Goal: Task Accomplishment & Management: Use online tool/utility

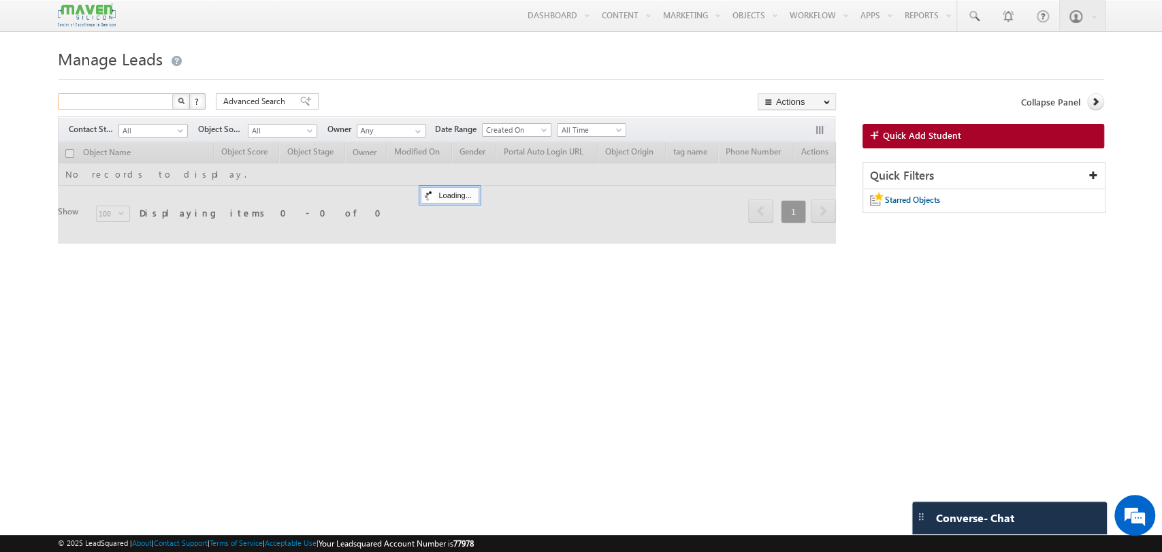
click at [100, 104] on input "text" at bounding box center [116, 101] width 116 height 16
paste input "sumachinnu446@gmail.com"
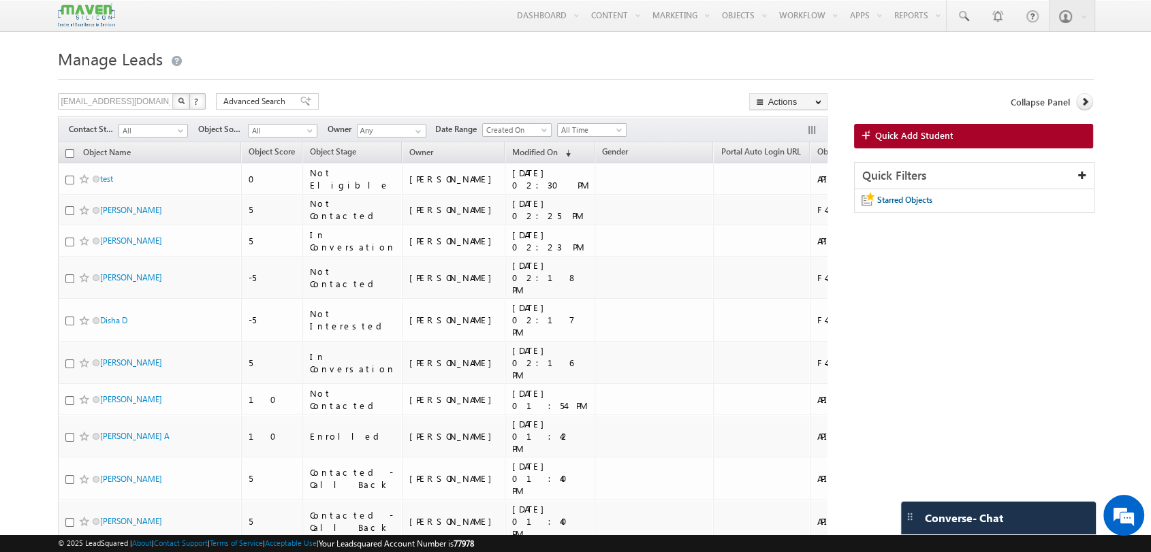
click at [181, 104] on img "button" at bounding box center [181, 100] width 7 height 7
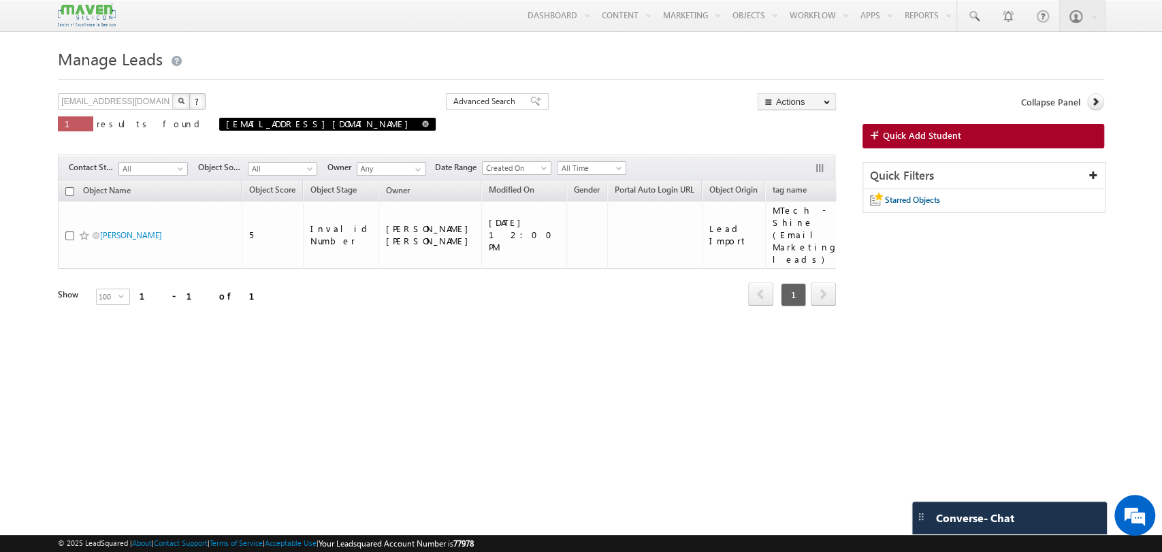
click at [422, 129] on link at bounding box center [425, 124] width 7 height 12
type input "Search Objects"
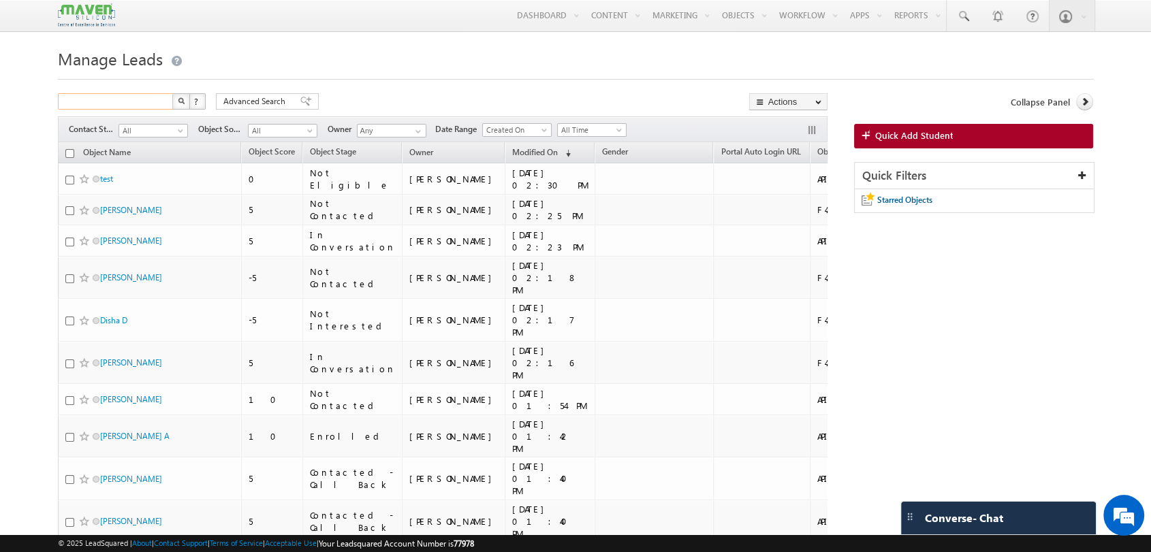
click at [119, 100] on input "text" at bounding box center [116, 101] width 116 height 16
paste input "Yadhukulam67@gmail.com"
click at [180, 102] on img "button" at bounding box center [181, 100] width 7 height 7
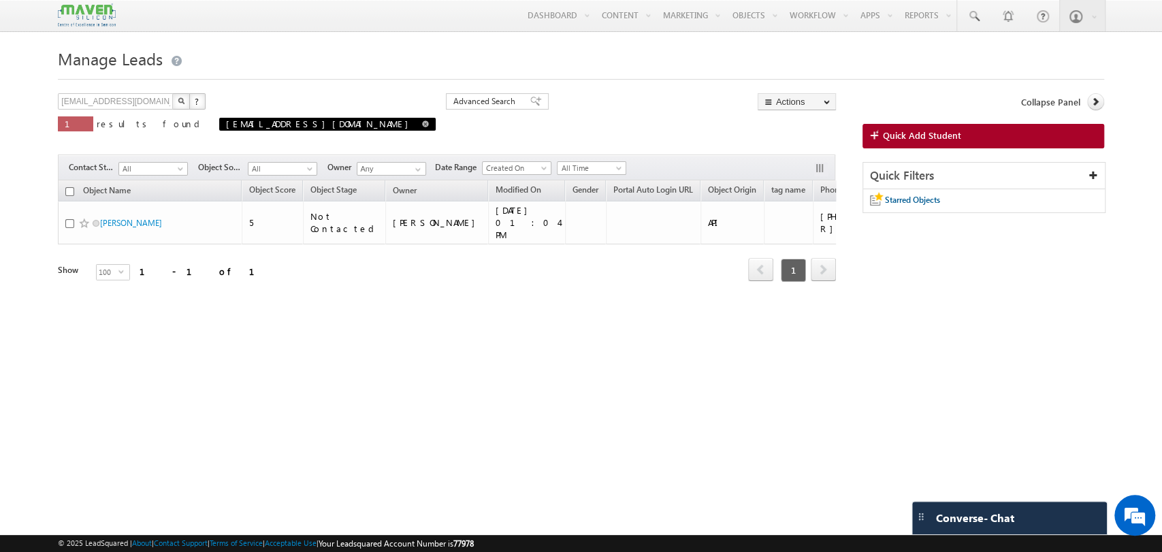
click at [422, 125] on span at bounding box center [425, 124] width 7 height 7
type input "Search Objects"
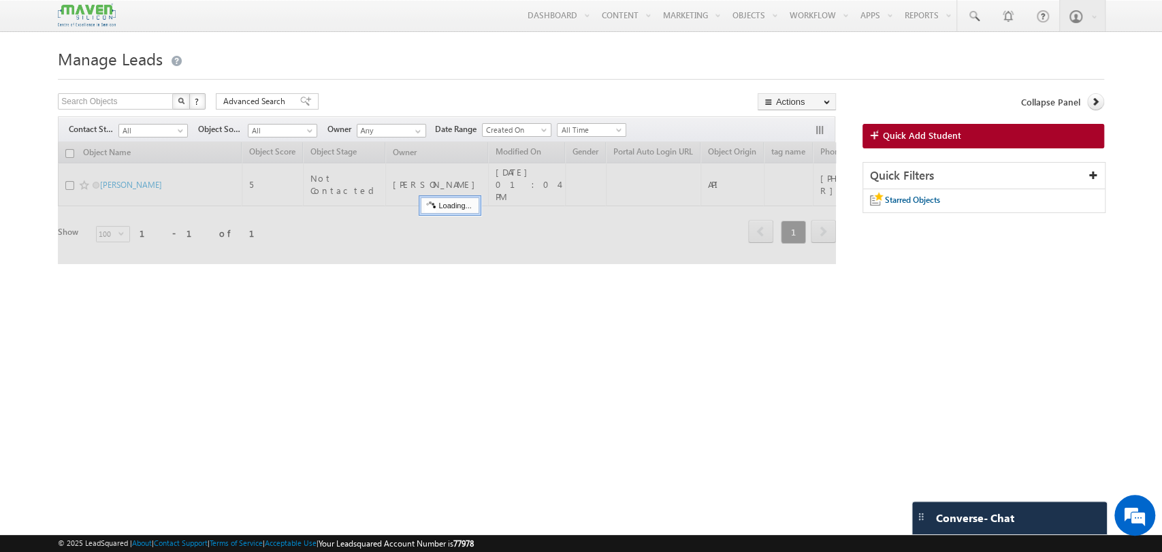
click at [101, 116] on div "Search Objects X ? 1 results found Advanced Search Advanced Search Advanced sea…" at bounding box center [447, 187] width 778 height 188
click at [102, 105] on input "text" at bounding box center [116, 101] width 116 height 16
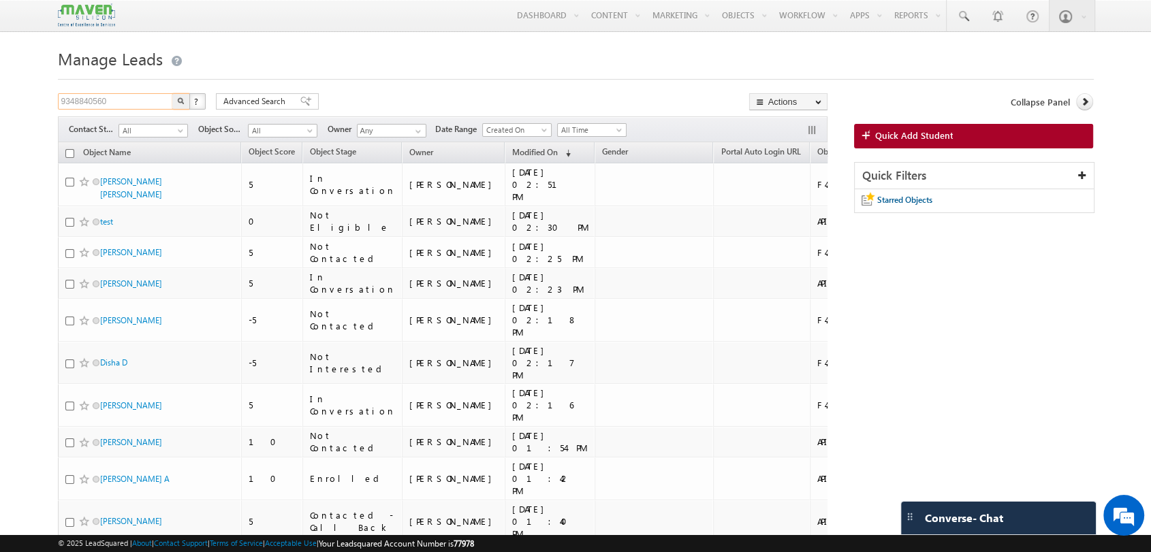
type input "9348840560"
click at [180, 106] on button "button" at bounding box center [181, 101] width 18 height 16
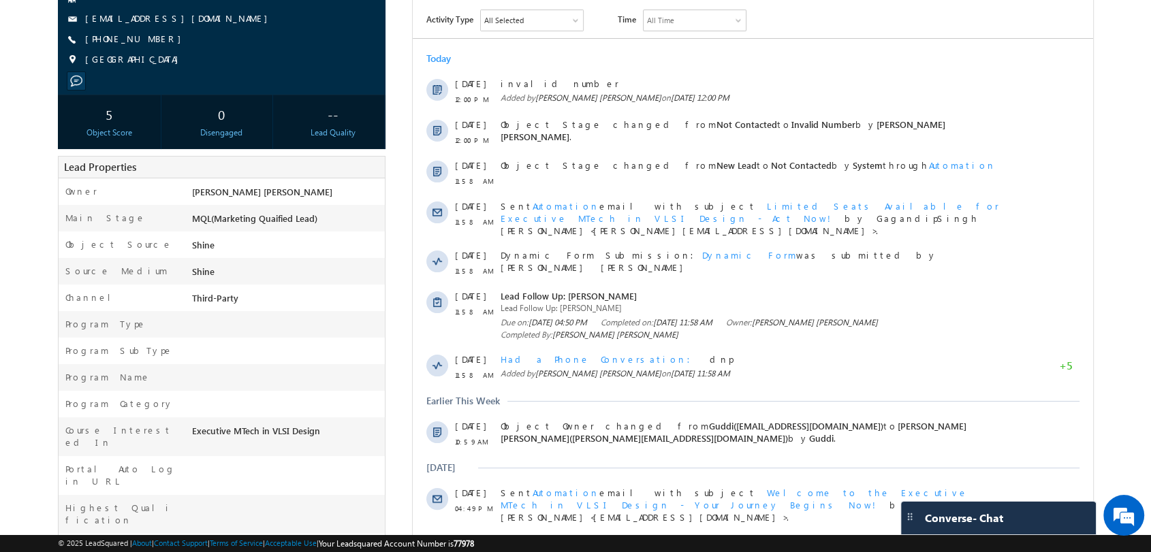
scroll to position [363, 0]
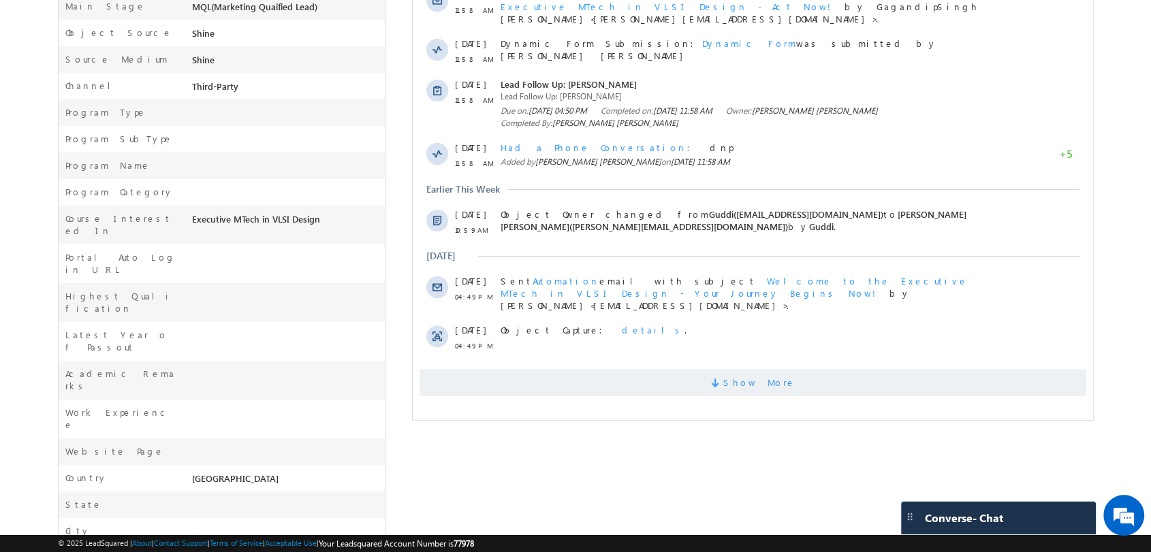
click at [659, 369] on span "Show More" at bounding box center [752, 382] width 667 height 27
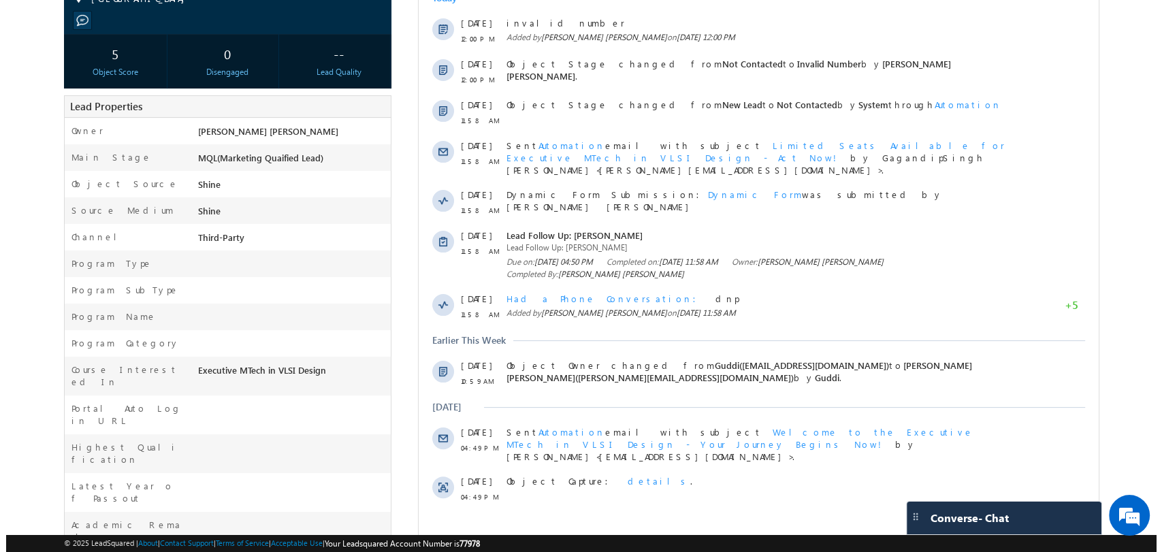
scroll to position [60, 0]
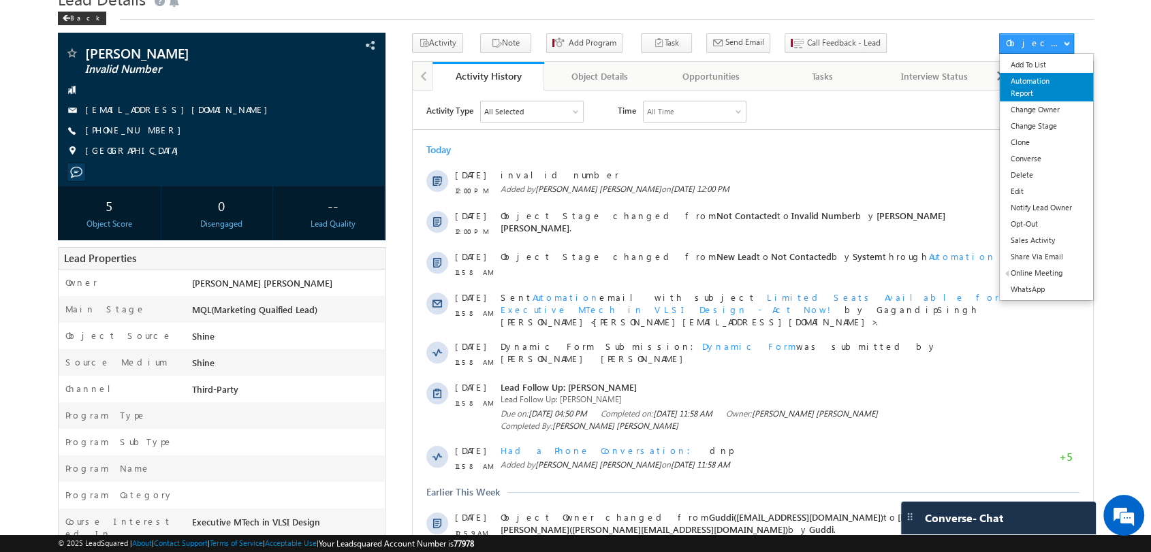
click at [1046, 80] on link "Automation Report" at bounding box center [1045, 87] width 93 height 29
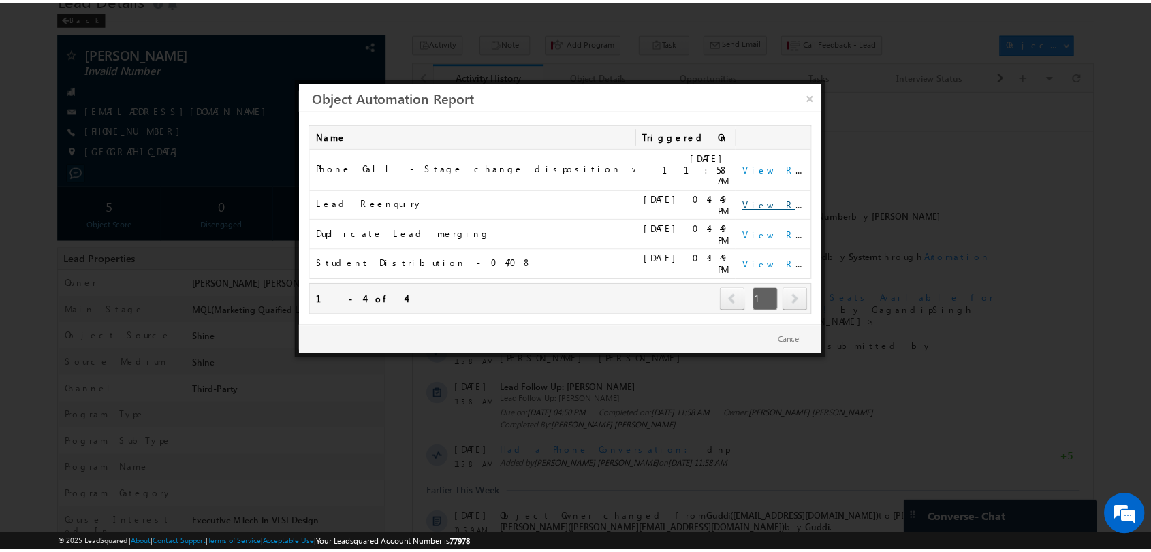
scroll to position [0, 0]
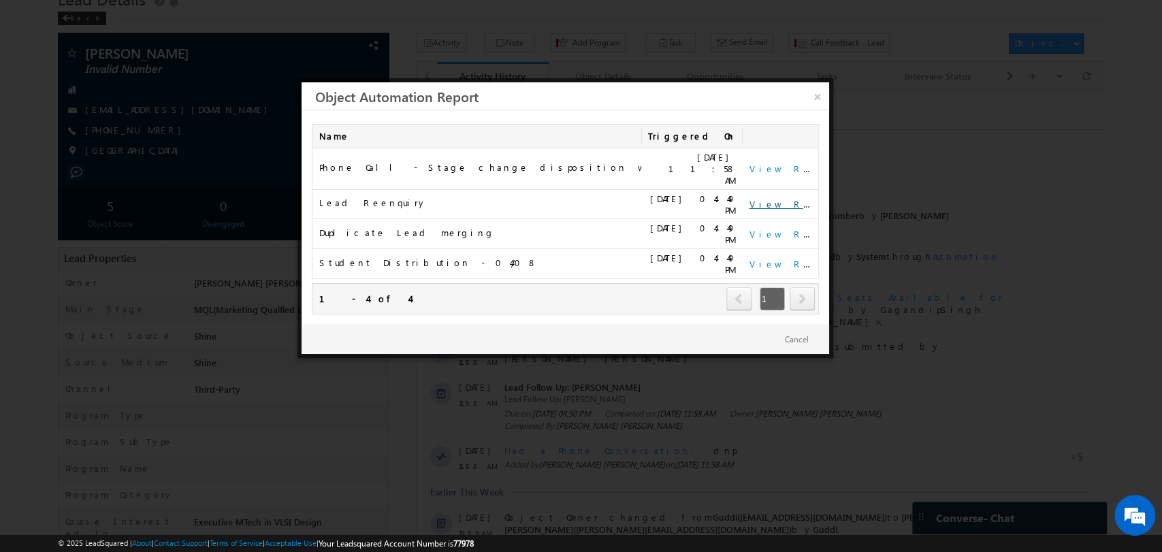
click at [762, 198] on link "View Report" at bounding box center [791, 204] width 84 height 12
click at [813, 99] on link "×" at bounding box center [817, 94] width 24 height 24
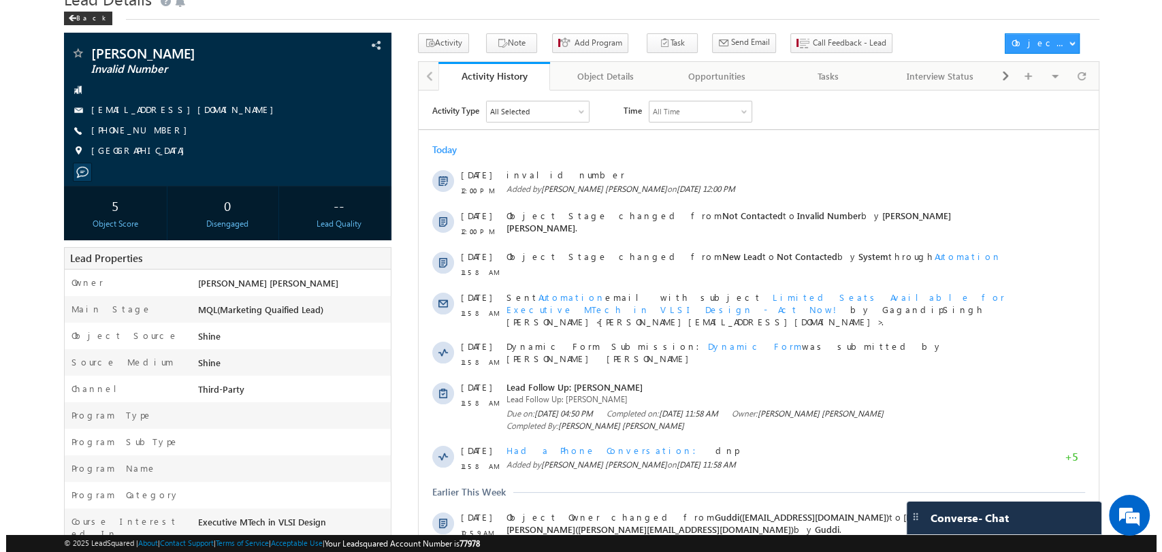
scroll to position [363, 0]
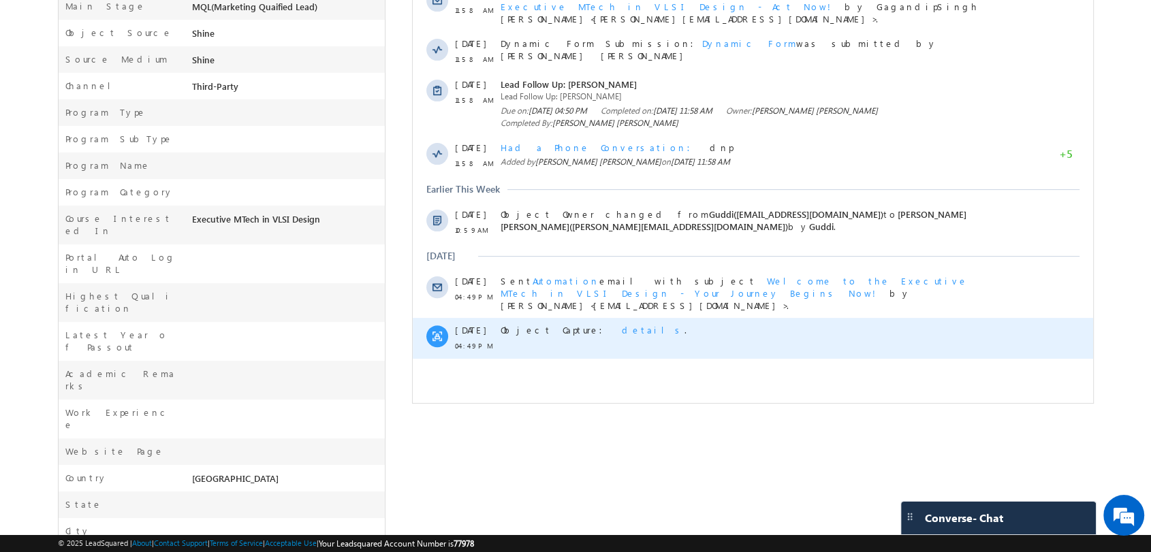
click at [621, 324] on span "details" at bounding box center [652, 330] width 63 height 12
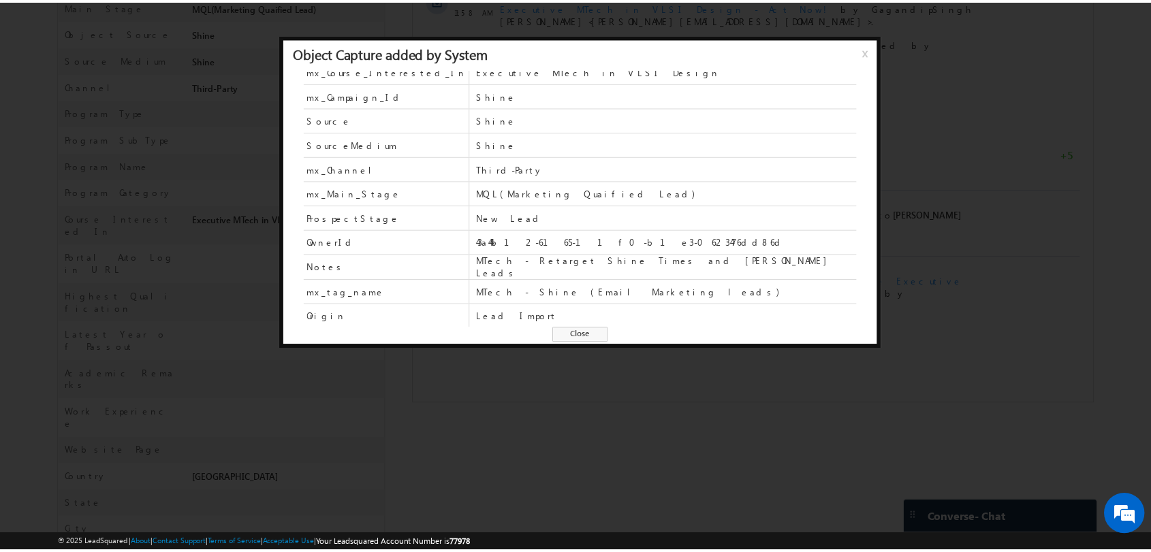
scroll to position [131, 0]
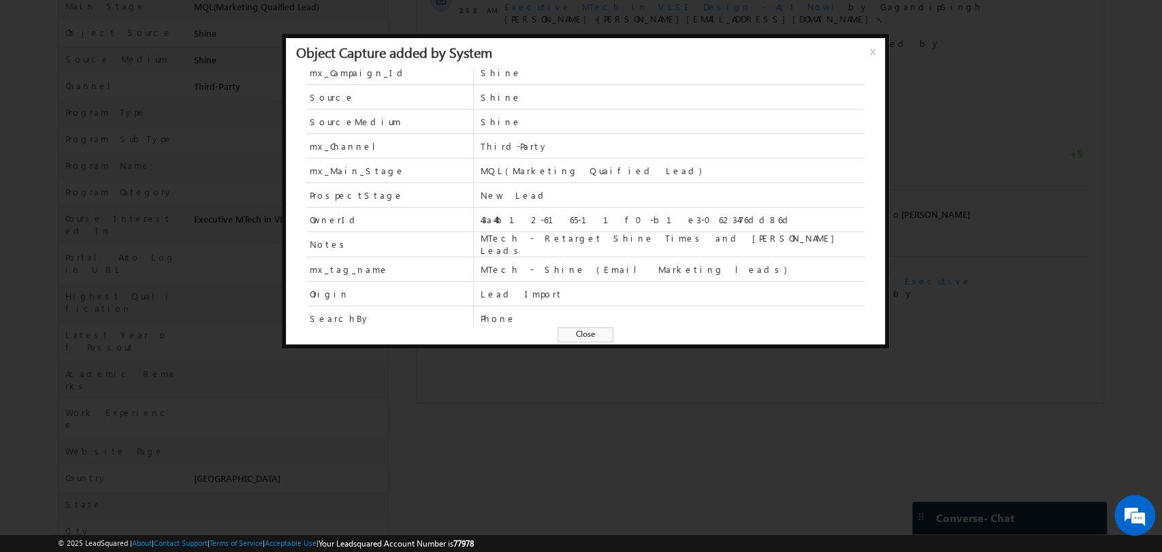
click at [592, 336] on span "Close" at bounding box center [586, 334] width 56 height 15
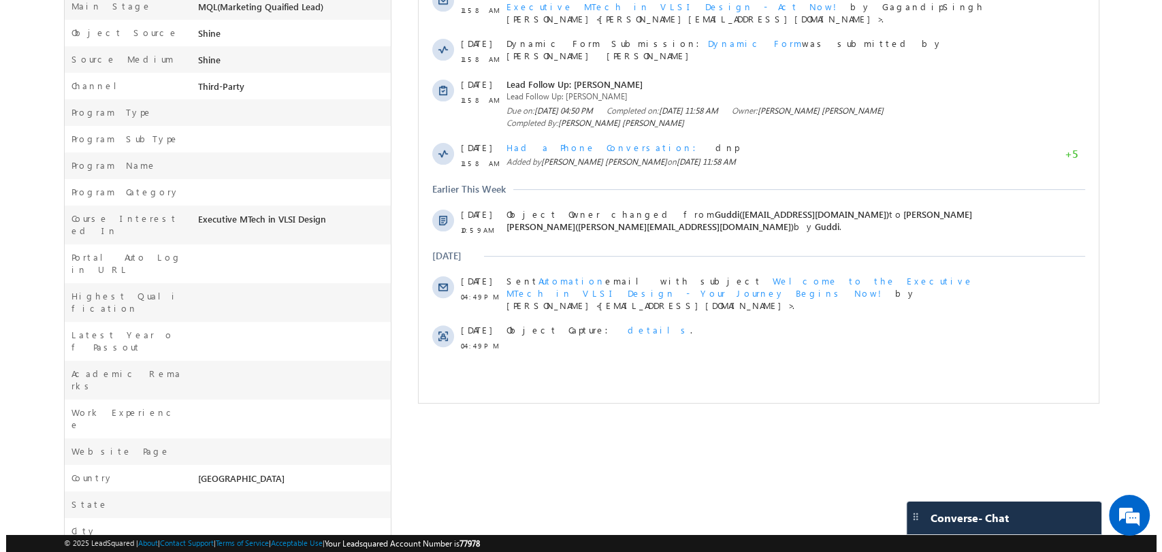
scroll to position [212, 0]
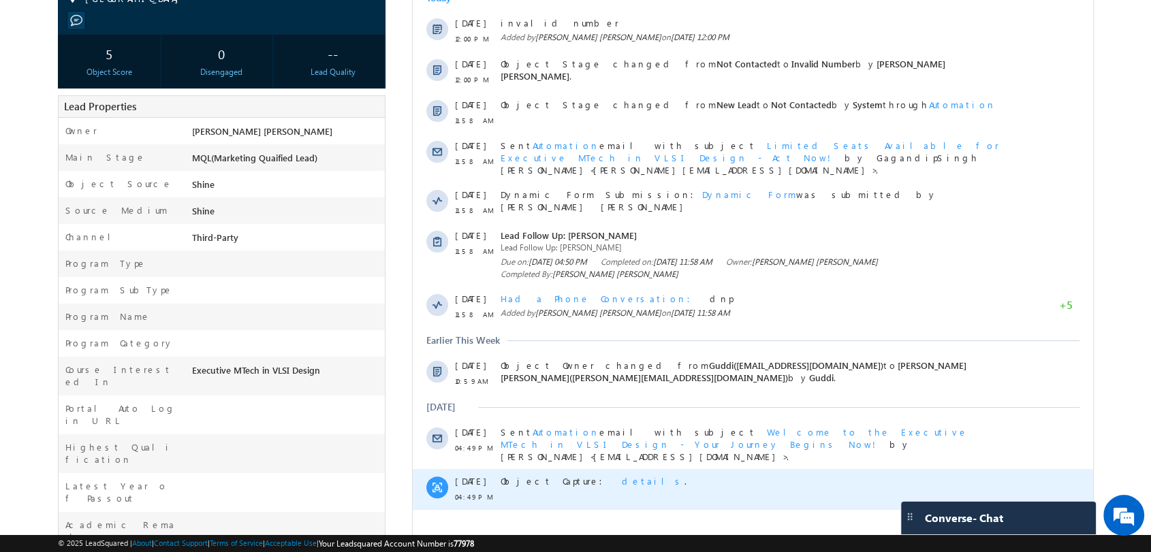
click at [621, 475] on span "details" at bounding box center [652, 481] width 63 height 12
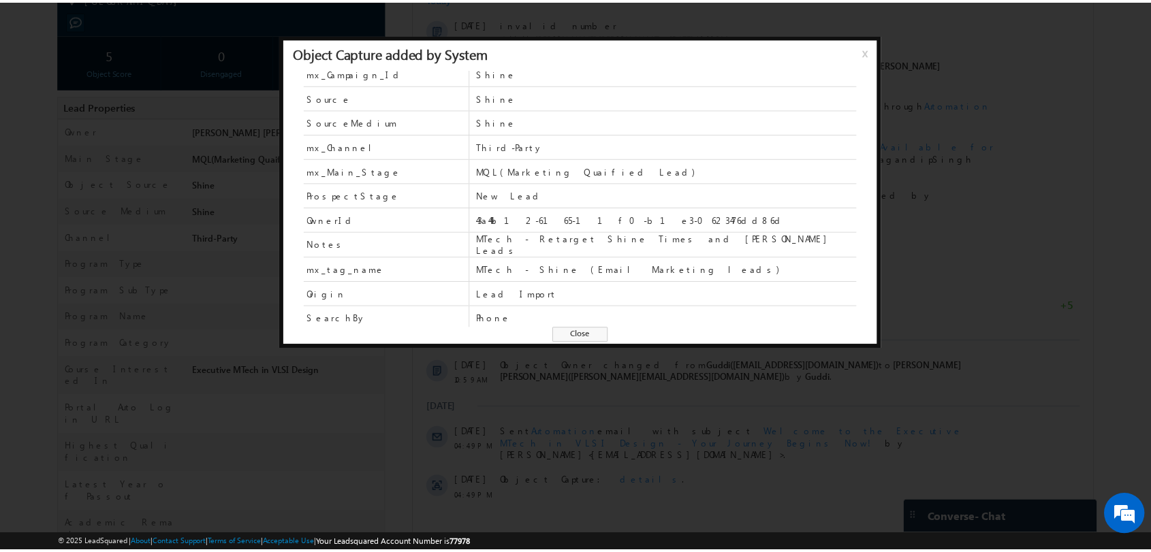
scroll to position [0, 0]
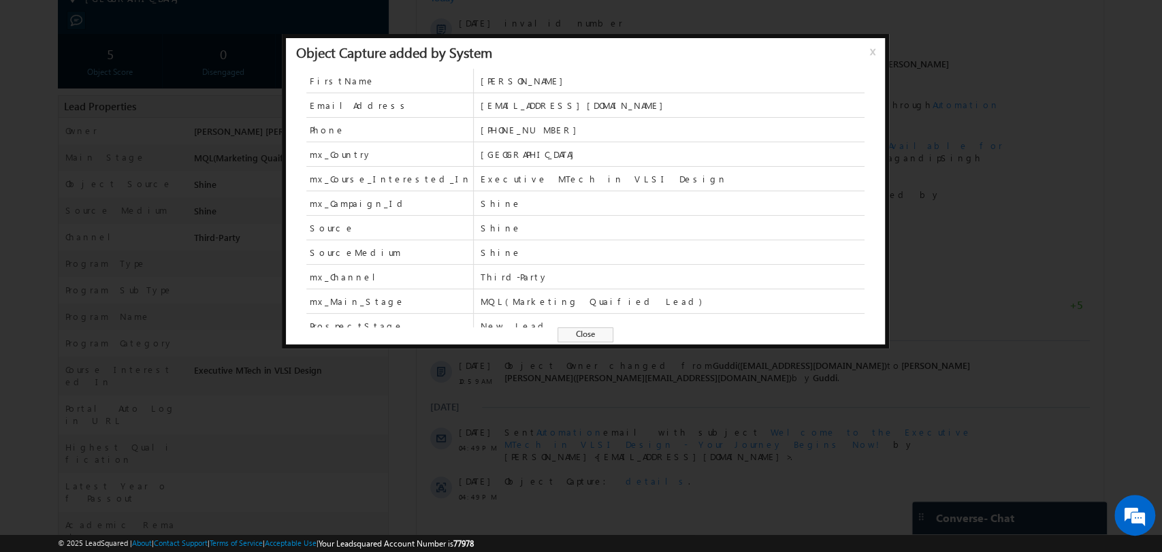
click at [585, 334] on span "Close" at bounding box center [586, 334] width 56 height 15
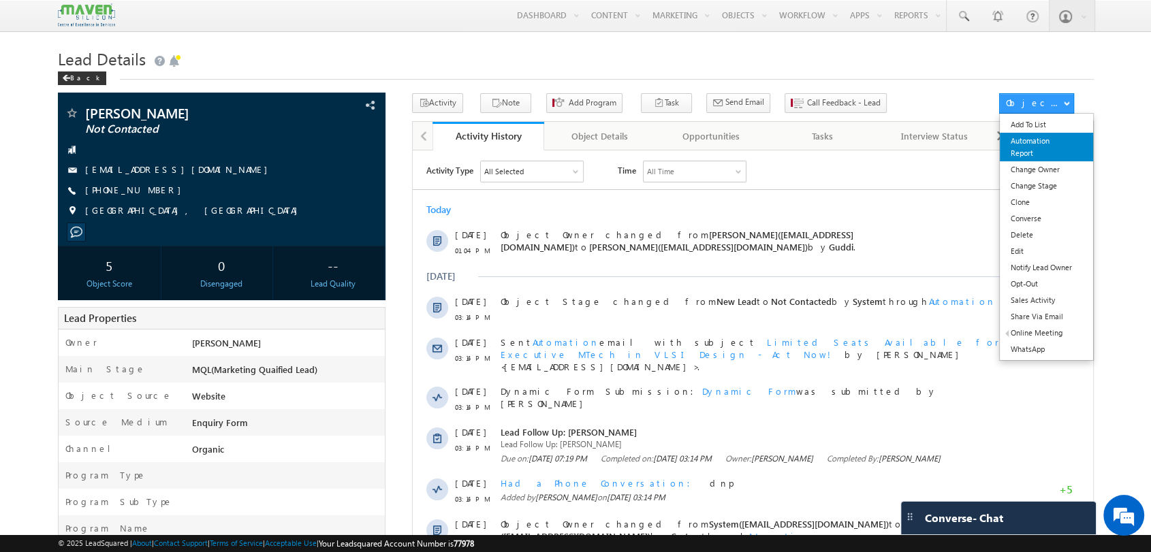
click at [1033, 146] on link "Automation Report" at bounding box center [1045, 147] width 93 height 29
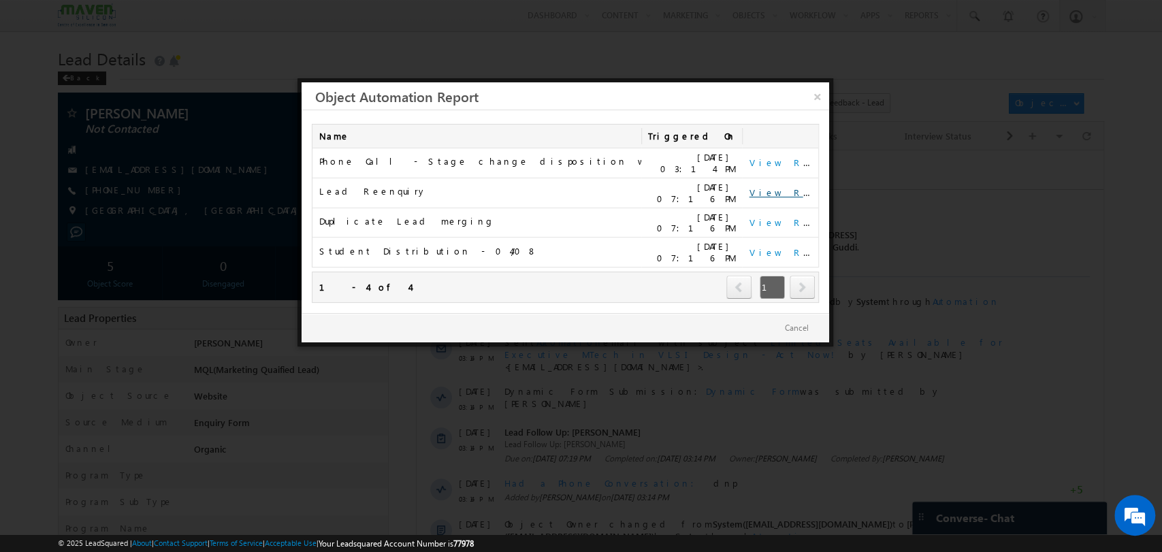
click at [785, 187] on link "View Report" at bounding box center [791, 193] width 84 height 12
click at [813, 90] on link "×" at bounding box center [817, 94] width 24 height 24
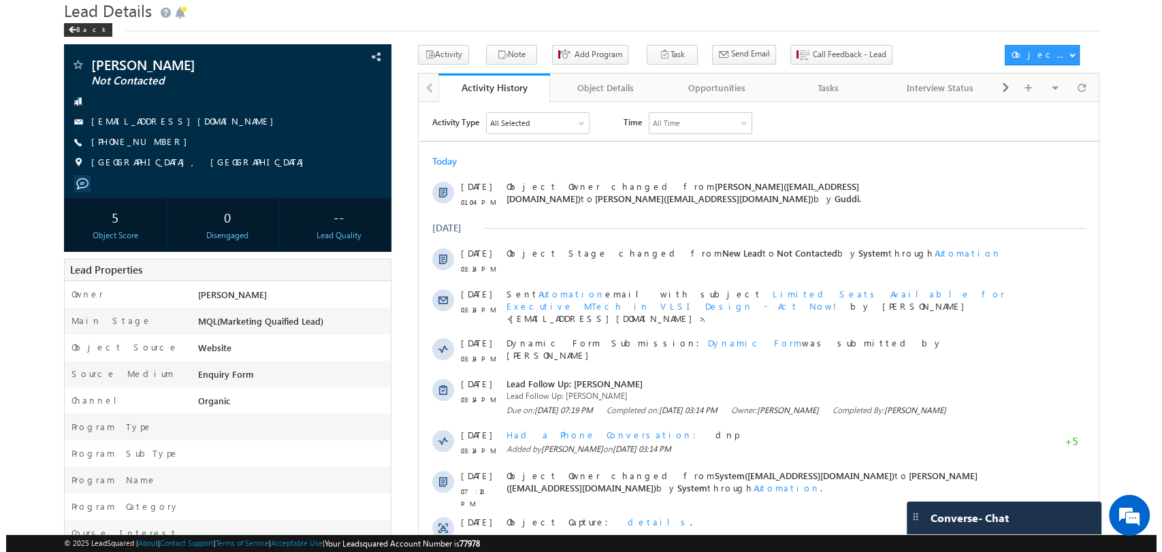
scroll to position [17, 0]
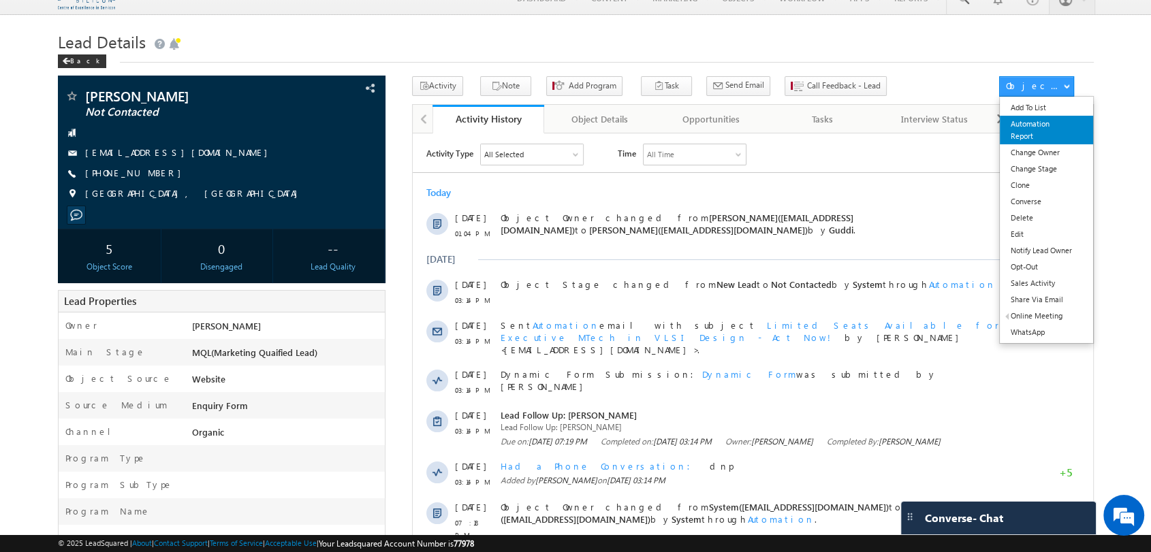
click at [1024, 139] on link "Automation Report" at bounding box center [1045, 130] width 93 height 29
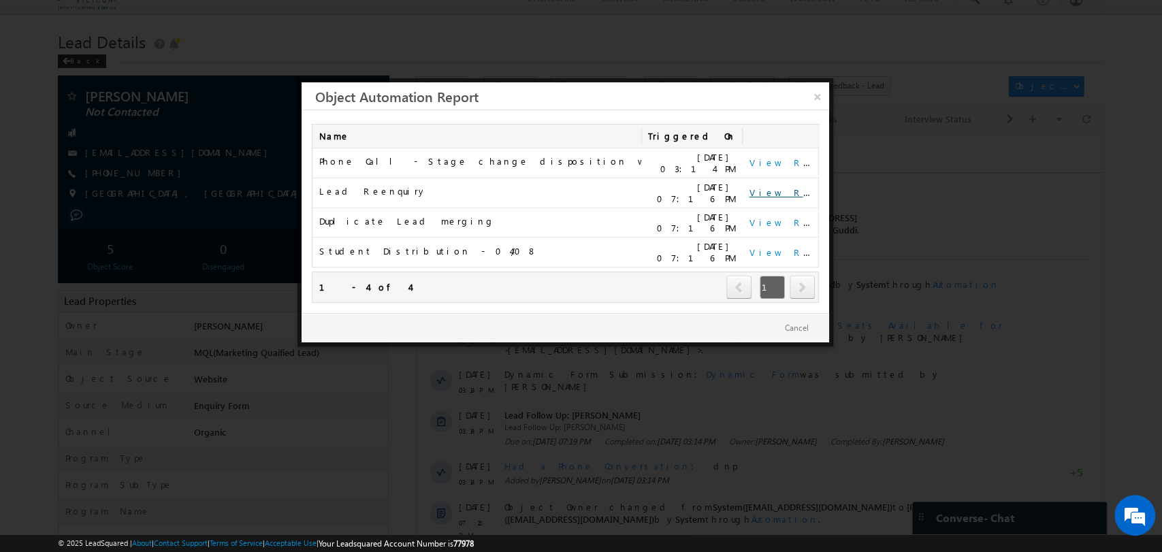
click at [768, 188] on link "View Report" at bounding box center [791, 193] width 84 height 12
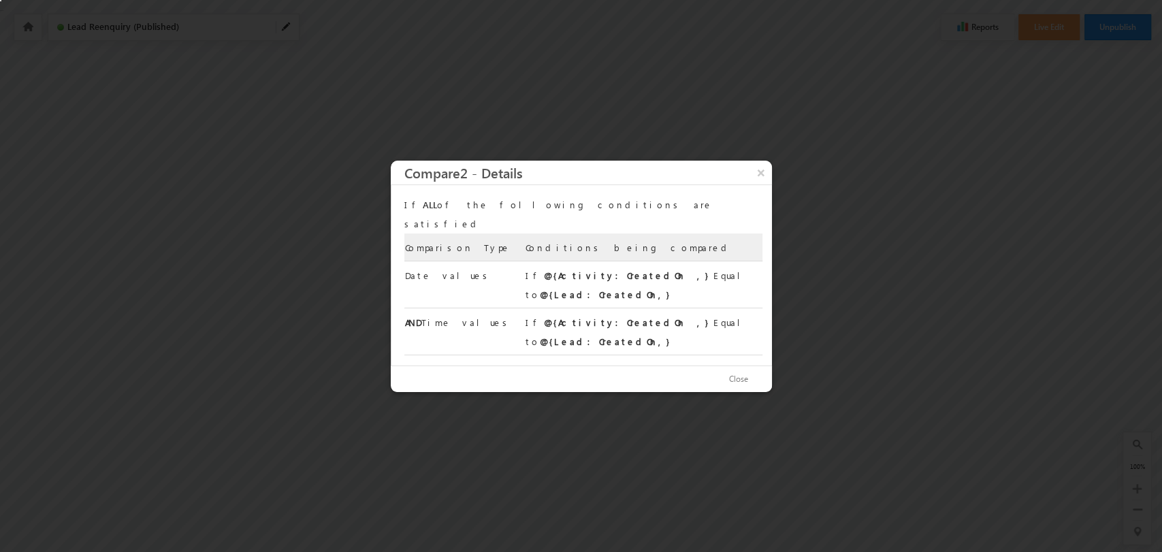
click at [746, 185] on h3 "Compare2 - Details" at bounding box center [588, 173] width 368 height 24
click at [764, 185] on button "×" at bounding box center [761, 173] width 22 height 24
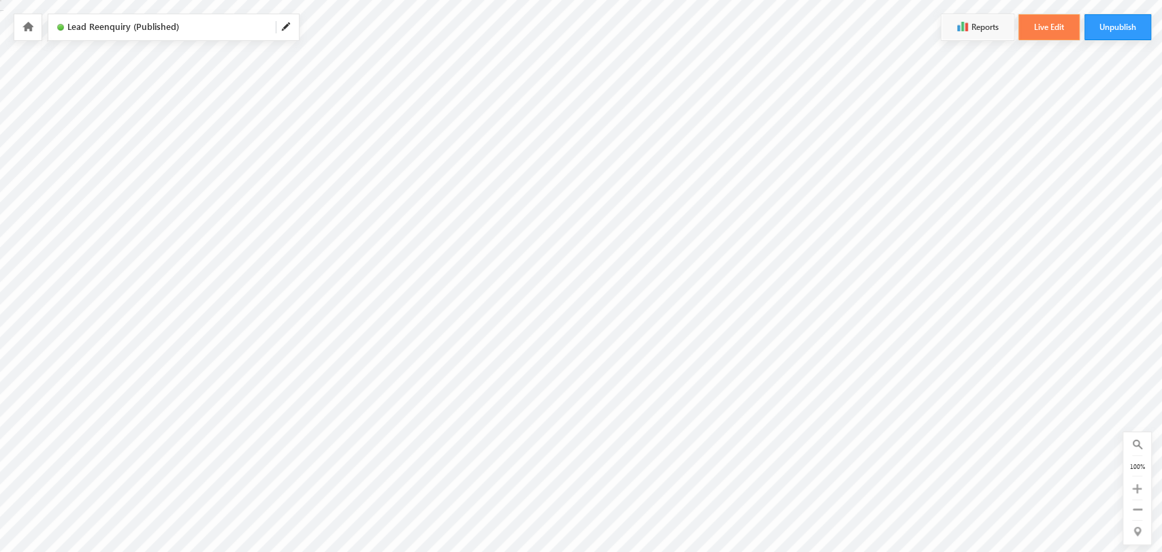
click at [1038, 15] on button "Live Edit" at bounding box center [1049, 27] width 61 height 26
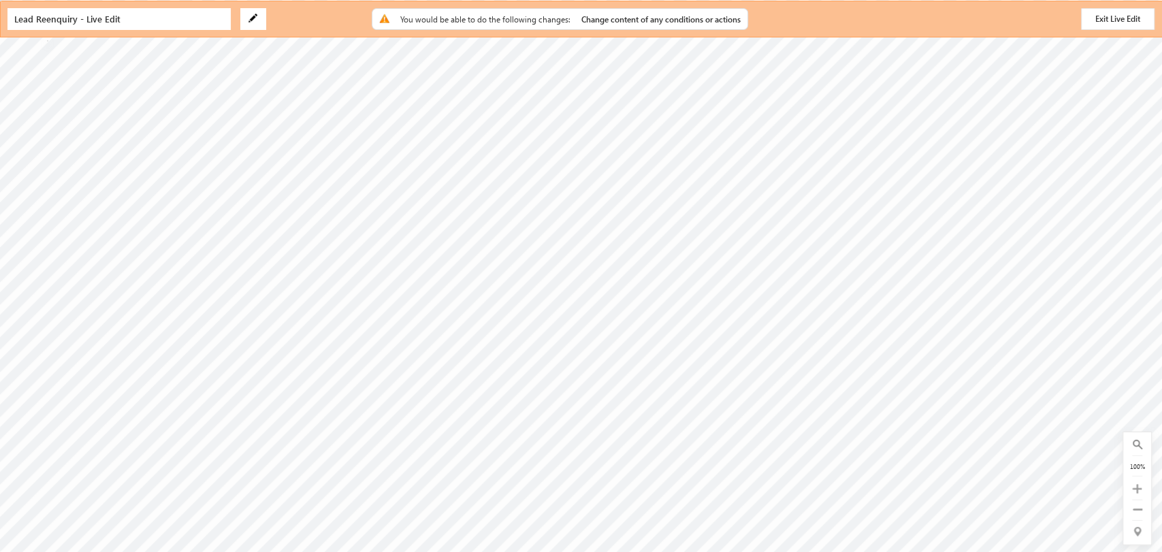
radio input "false"
radio input "true"
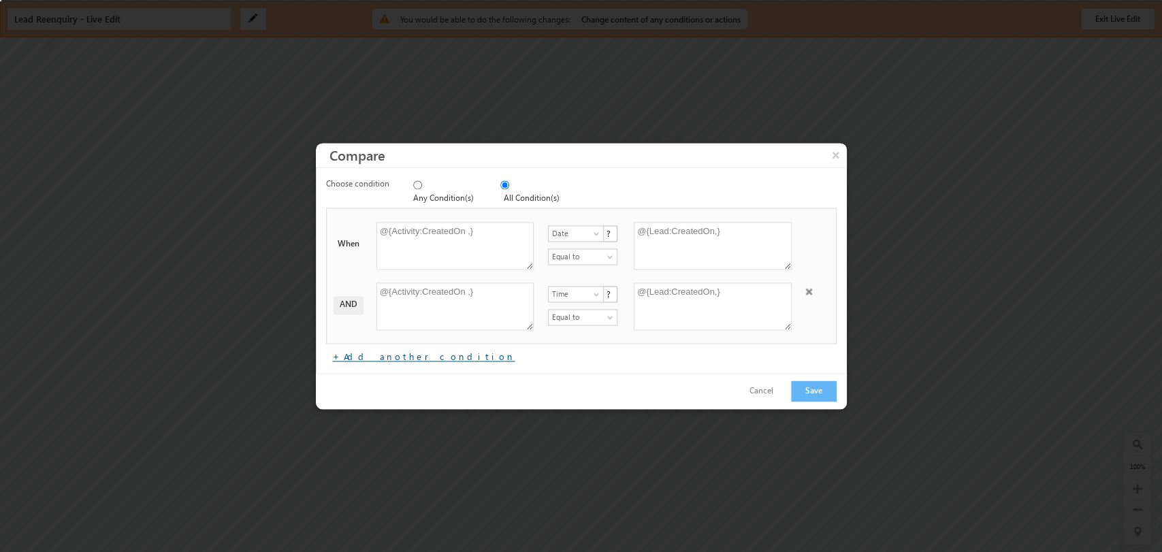
click at [370, 355] on link "+Add another condition" at bounding box center [424, 357] width 182 height 12
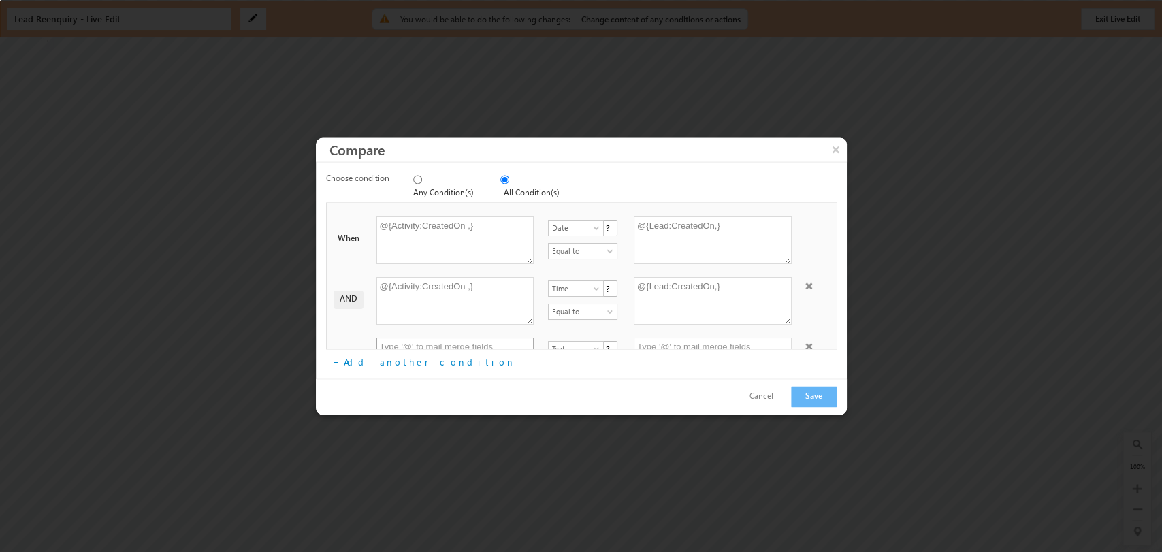
scroll to position [49, 0]
drag, startPoint x: 478, startPoint y: 236, endPoint x: 355, endPoint y: 238, distance: 123.2
click at [355, 238] on div "AND @{Activity:CreatedOn ,} Text Date Time Number Time ? Equal to Not equal to …" at bounding box center [584, 255] width 509 height 61
click at [417, 292] on textarea at bounding box center [455, 313] width 158 height 48
paste textarea "@{Activity:CreatedOn ,}"
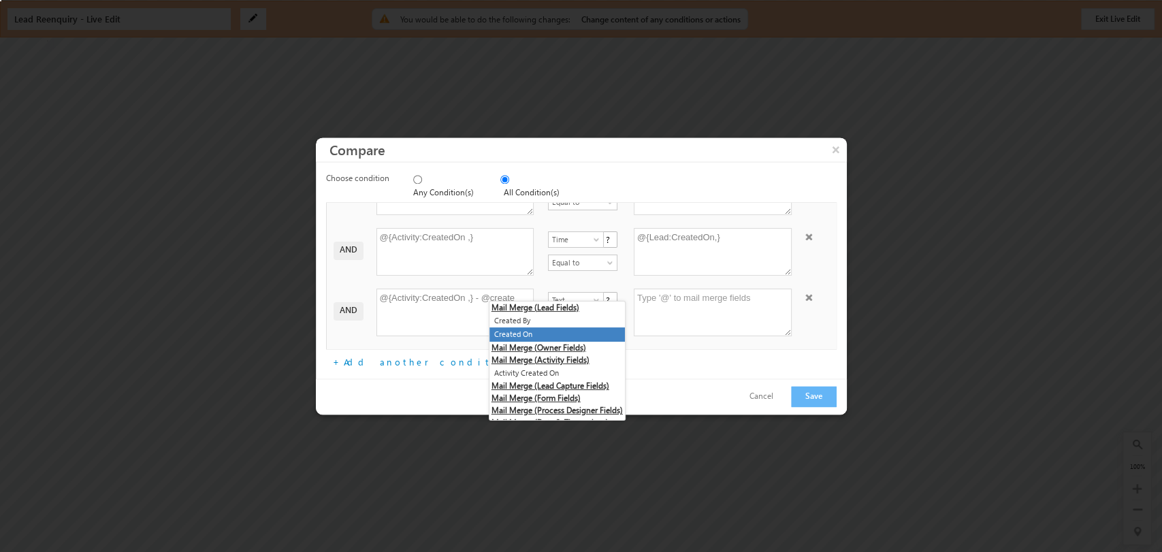
click at [541, 332] on li "Created On" at bounding box center [557, 334] width 135 height 14
type textarea "@{Activity:CreatedOn ,} - @{Lead:CreatedOn,}"
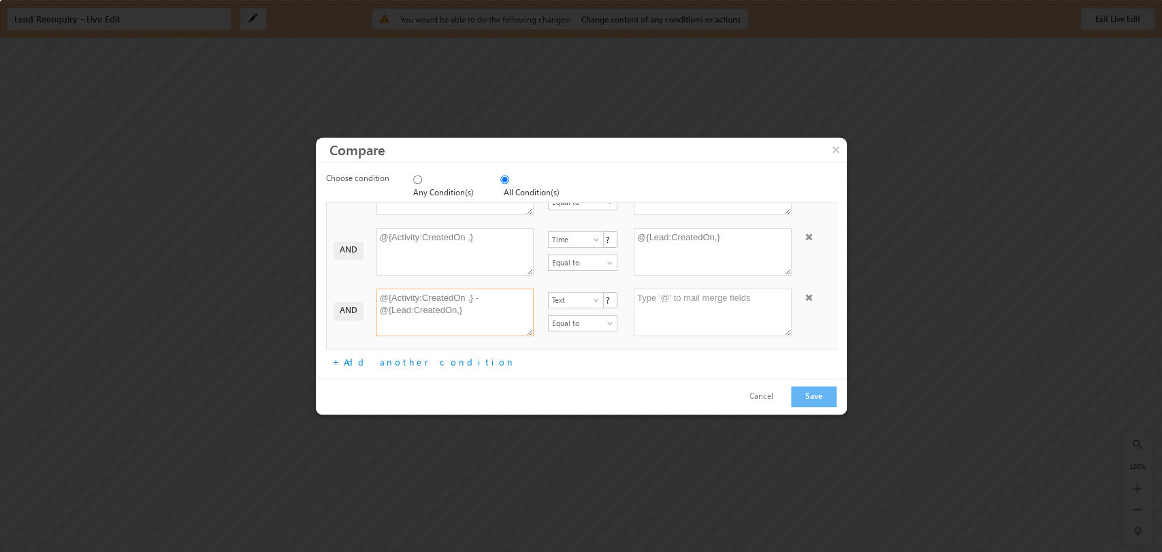
click at [500, 300] on textarea "@{Activity:CreatedOn ,} - @{Lead:CreatedOn,}" at bounding box center [455, 313] width 158 height 48
click at [469, 293] on textarea "@{Activity:CreatedOn ,} - @{Lead:CreatedOn,}" at bounding box center [455, 313] width 158 height 48
click at [564, 295] on span "Text" at bounding box center [575, 300] width 53 height 12
click at [568, 338] on link "Time" at bounding box center [573, 339] width 55 height 12
click at [591, 320] on span "Equal to" at bounding box center [581, 323] width 65 height 12
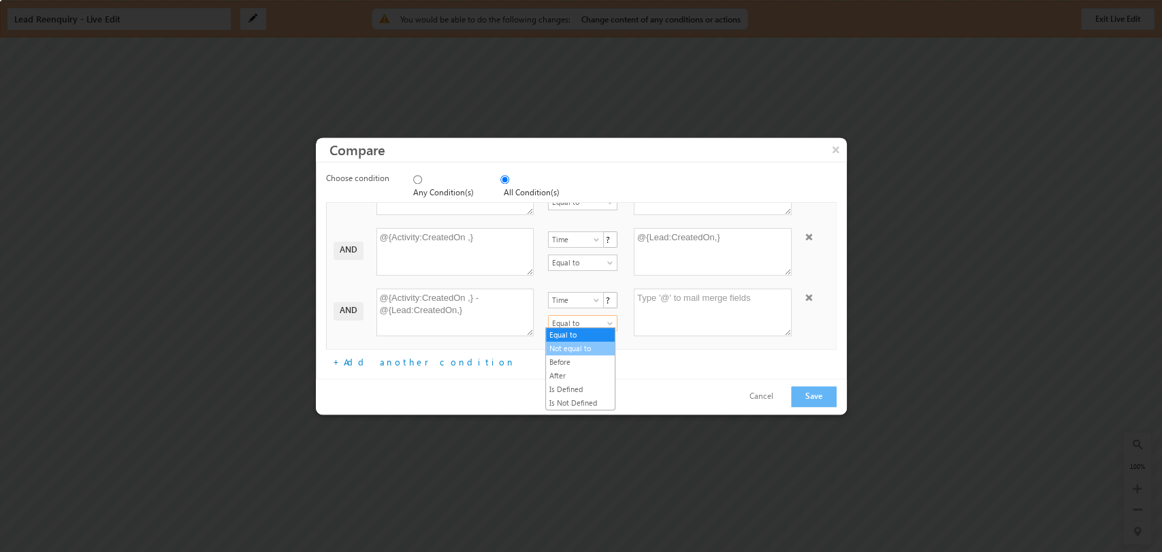
click at [577, 351] on link "Not equal to" at bounding box center [580, 348] width 69 height 12
click at [684, 304] on textarea at bounding box center [713, 313] width 158 height 48
click at [577, 295] on span "Time" at bounding box center [575, 300] width 53 height 12
click at [576, 336] on link "Time" at bounding box center [573, 339] width 55 height 12
click at [566, 321] on span "Not equal to" at bounding box center [581, 323] width 65 height 12
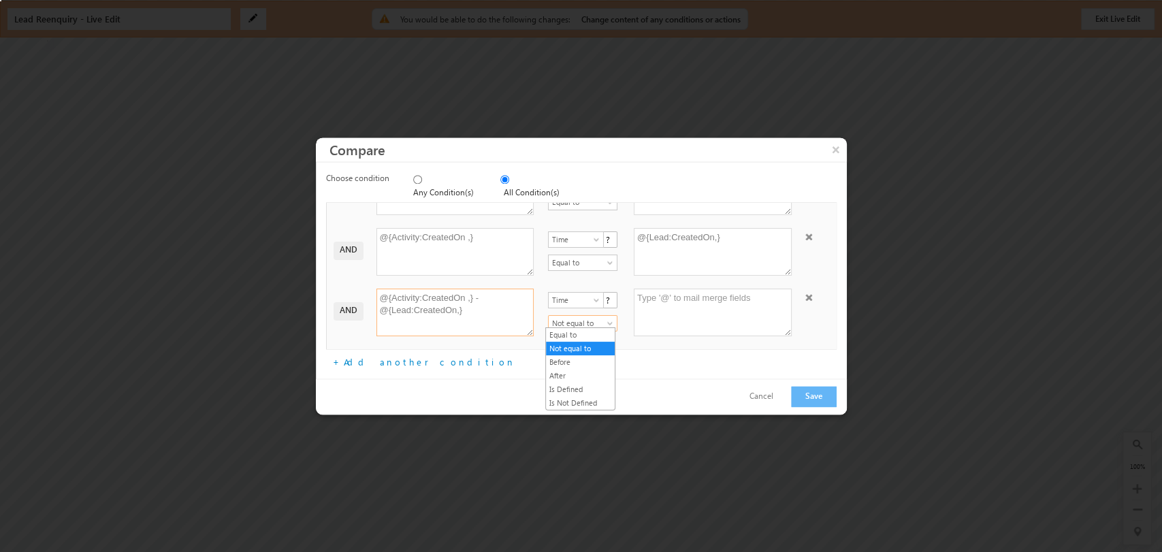
click at [507, 297] on textarea "@{Activity:CreatedOn ,} - @{Lead:CreatedOn,}" at bounding box center [455, 313] width 158 height 48
click at [665, 306] on textarea at bounding box center [713, 313] width 158 height 48
click at [691, 296] on textarea at bounding box center [713, 313] width 158 height 48
drag, startPoint x: 689, startPoint y: 301, endPoint x: 597, endPoint y: 287, distance: 93.0
click at [597, 287] on div "AND @{Activity:CreatedOn ,} - @{Lead:CreatedOn,} Text Date Time Number Time ? E…" at bounding box center [584, 315] width 509 height 61
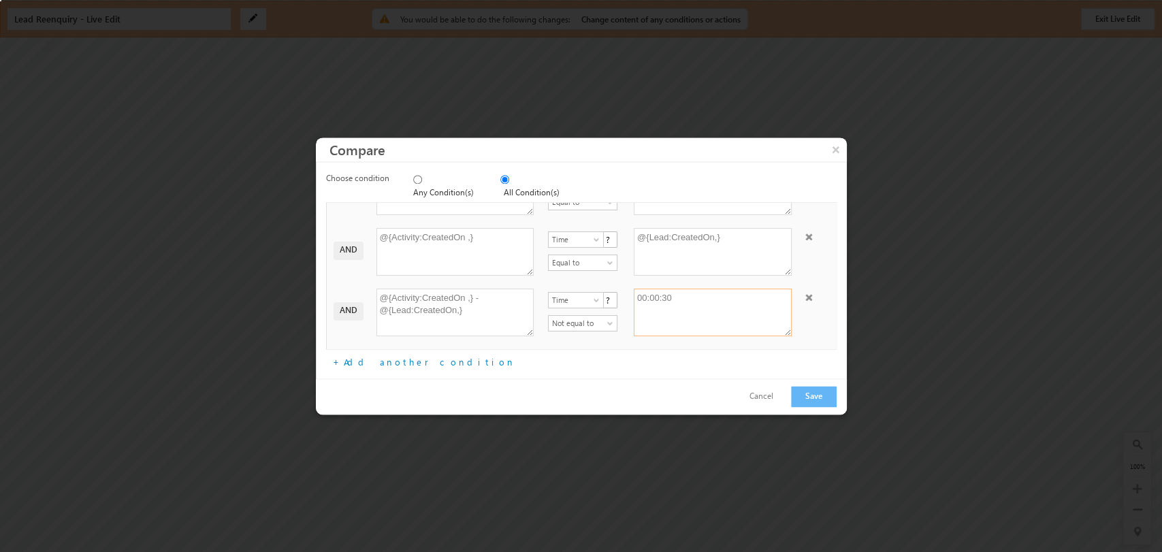
type textarea "00:00:30"
click at [659, 350] on div "+Add another condition" at bounding box center [581, 358] width 511 height 19
click at [685, 292] on textarea "00:00:30" at bounding box center [713, 313] width 158 height 48
click at [813, 386] on button "Save" at bounding box center [814, 396] width 46 height 21
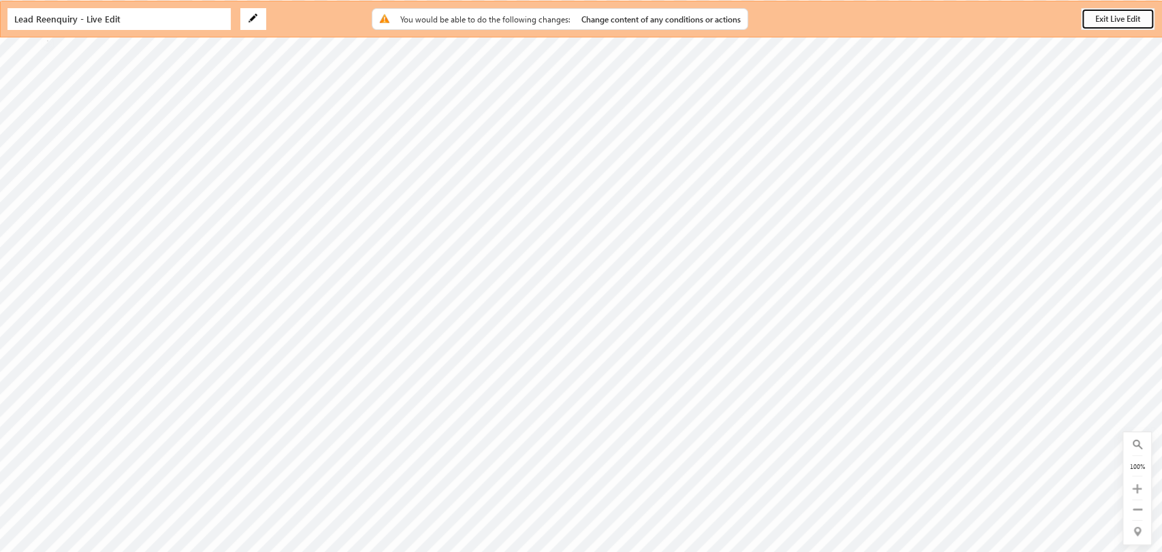
click at [1112, 18] on button "Exit Live Edit" at bounding box center [1118, 19] width 74 height 22
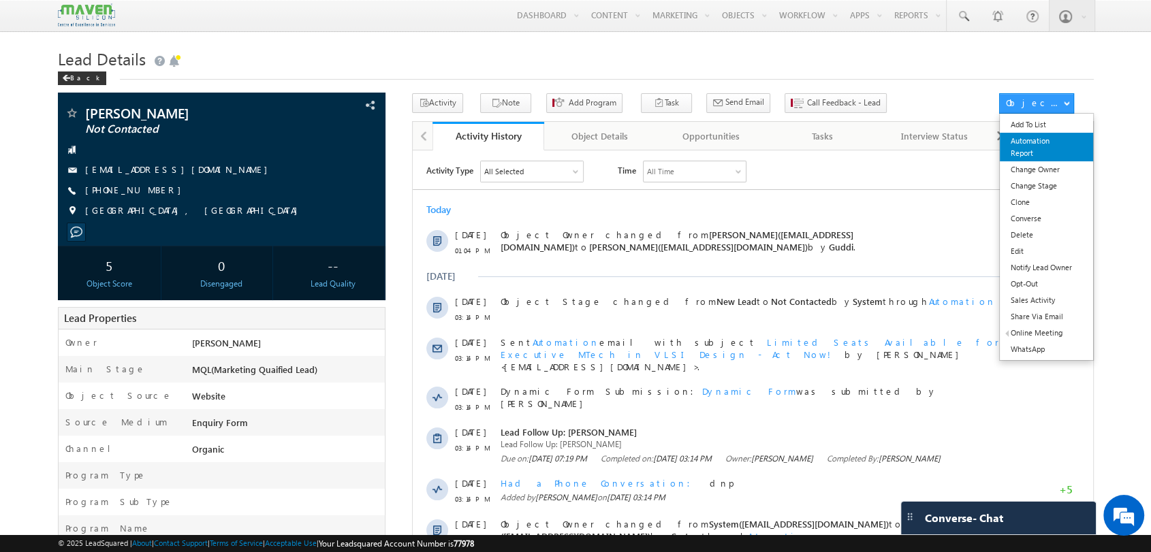
click at [1058, 147] on link "Automation Report" at bounding box center [1045, 147] width 93 height 29
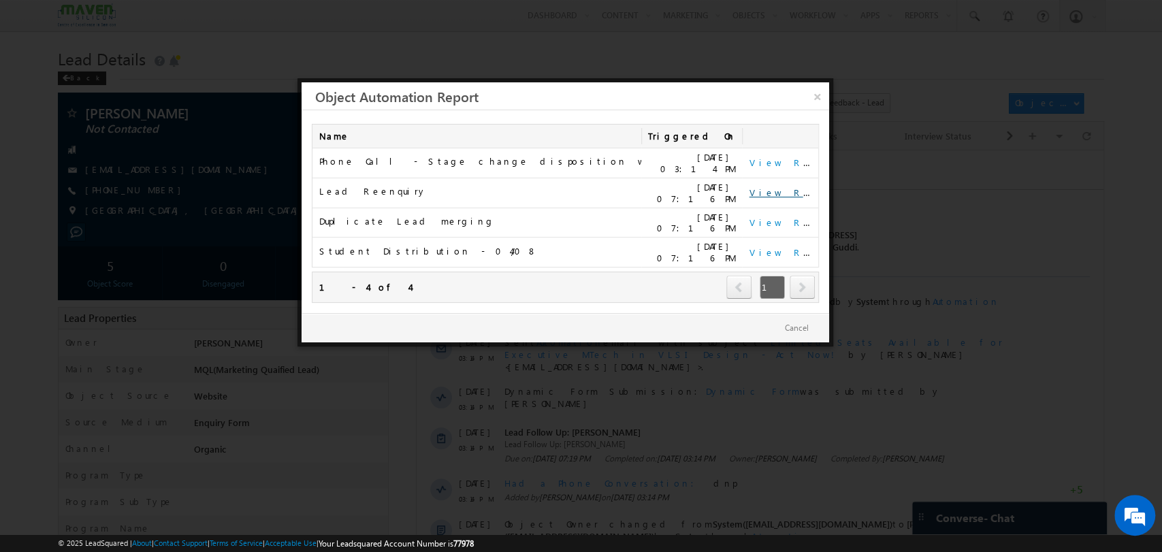
click at [779, 190] on link "View Report" at bounding box center [791, 193] width 84 height 12
click at [782, 195] on td "View Report" at bounding box center [780, 193] width 76 height 30
click at [781, 193] on link "View Report" at bounding box center [791, 193] width 84 height 12
click at [817, 100] on link "×" at bounding box center [817, 94] width 24 height 24
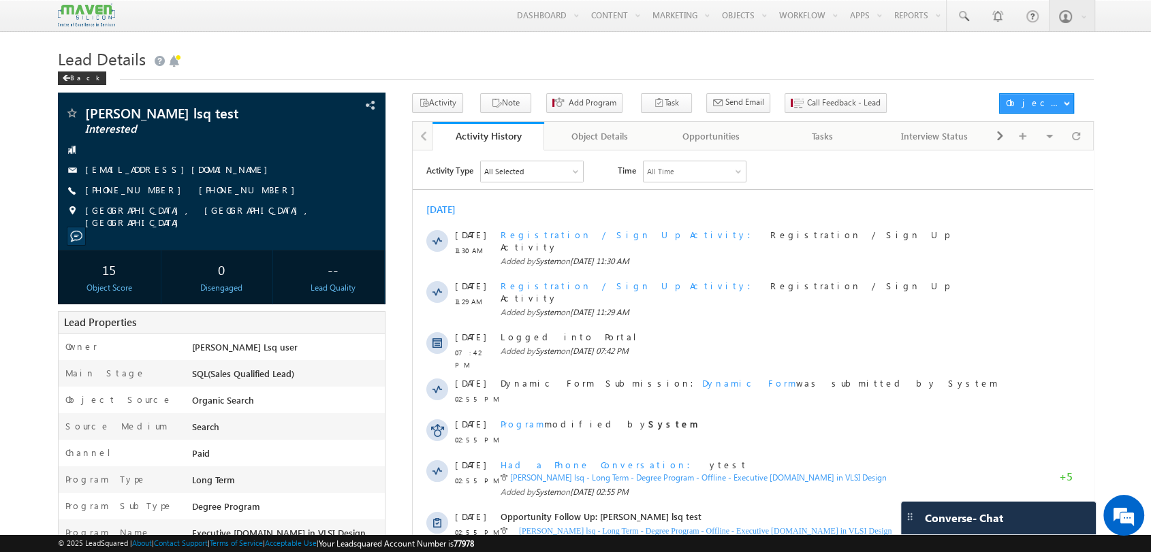
click at [438, 52] on h1 "Lead Details" at bounding box center [576, 57] width 1036 height 27
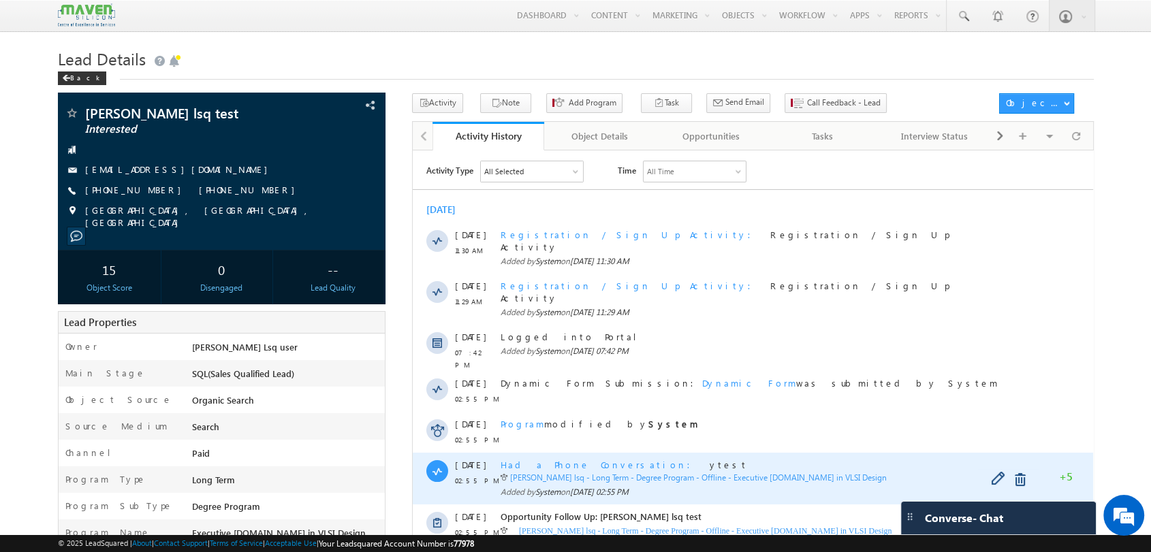
scroll to position [351, 0]
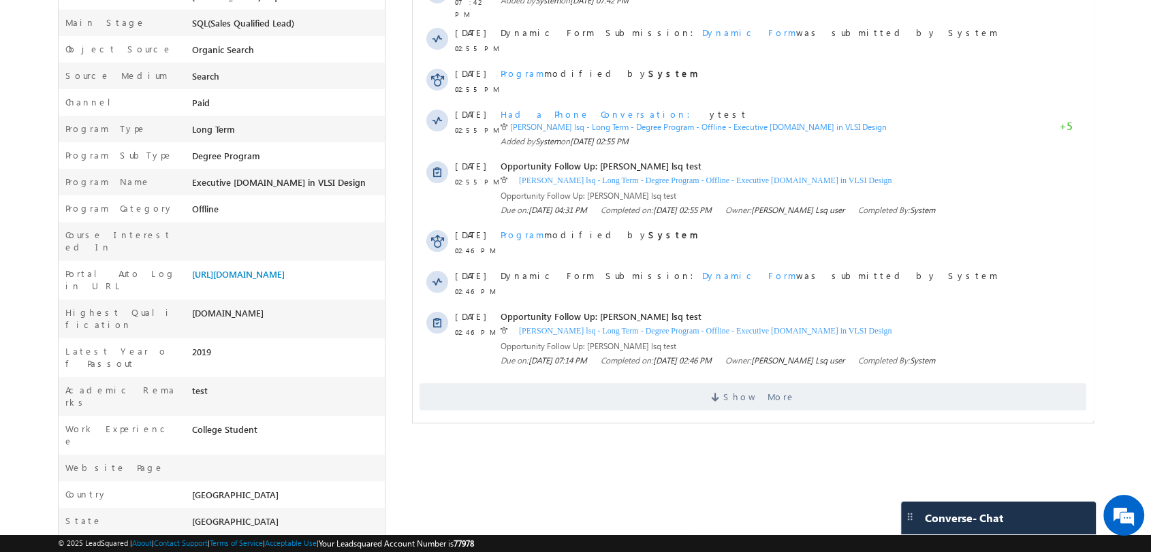
click at [743, 387] on div "Activity Type All Selected Select All Sales Activities 1 Sales Activity Opportu…" at bounding box center [752, 110] width 680 height 614
click at [748, 383] on span "Show More" at bounding box center [758, 396] width 72 height 27
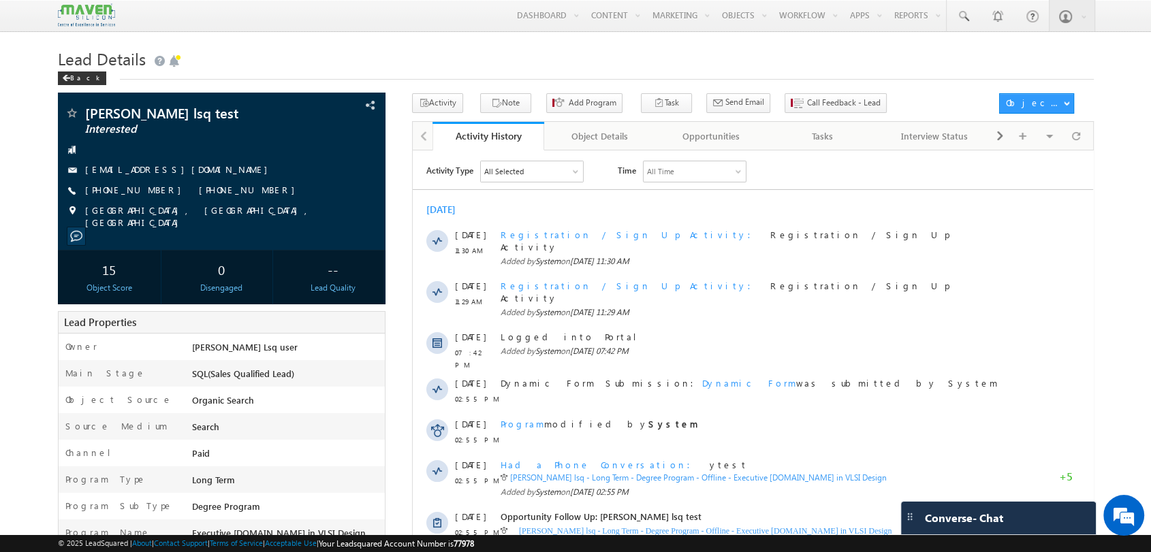
scroll to position [667, 0]
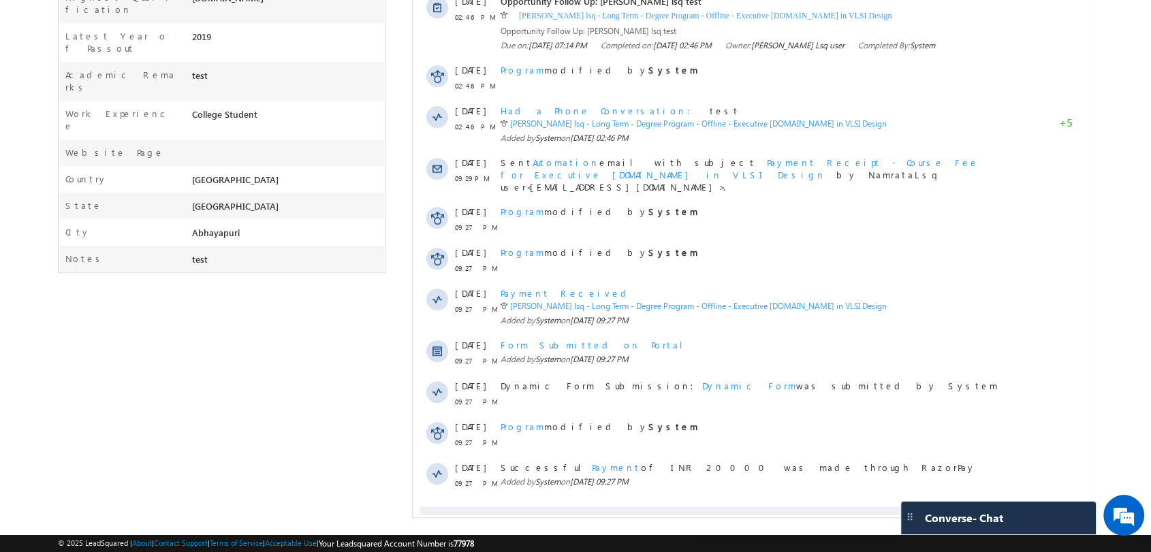
click at [745, 507] on span "Show More" at bounding box center [758, 520] width 72 height 27
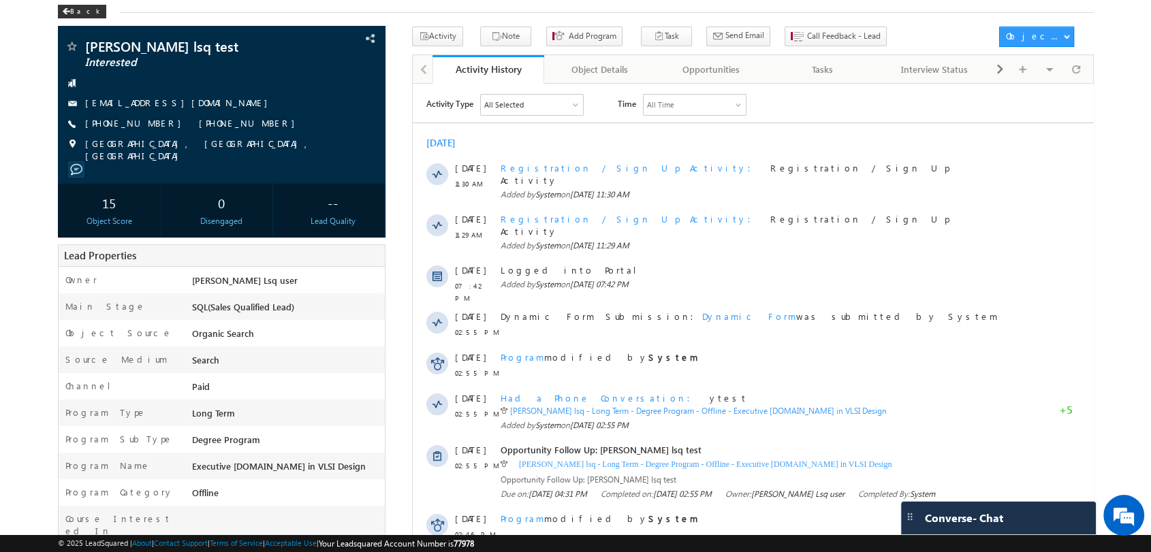
scroll to position [0, 0]
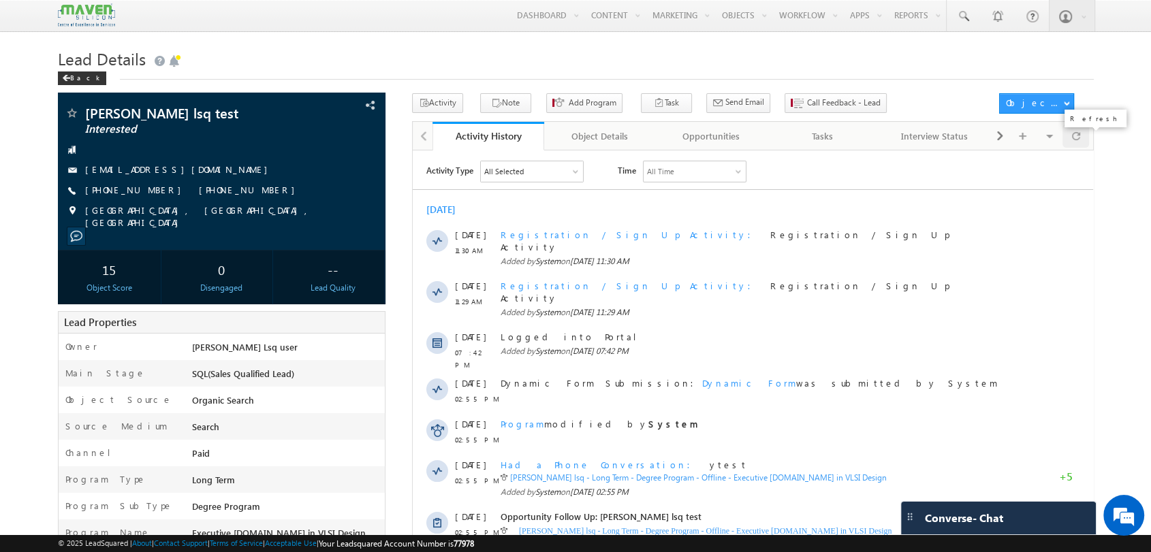
click at [1080, 143] on div at bounding box center [1075, 136] width 27 height 24
